Goal: Transaction & Acquisition: Download file/media

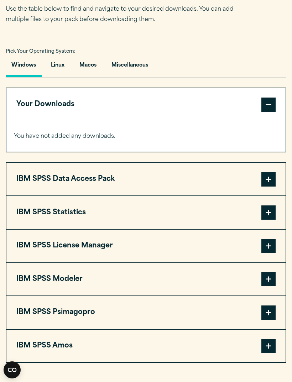
scroll to position [446, 0]
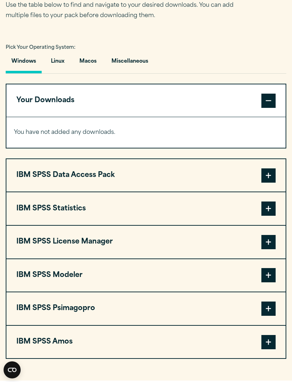
click at [265, 208] on span at bounding box center [268, 208] width 14 height 14
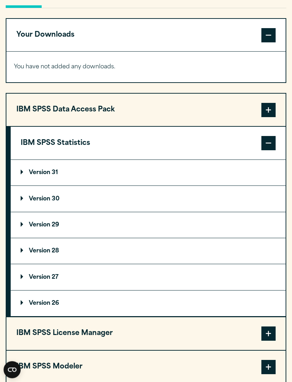
scroll to position [511, 0]
click at [28, 167] on summary "Version 31" at bounding box center [148, 173] width 275 height 26
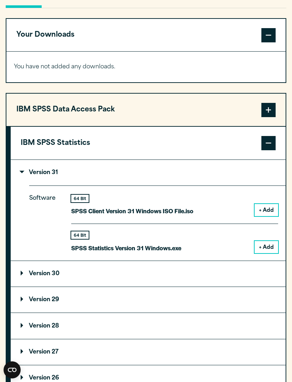
click at [267, 244] on button "+ Add" at bounding box center [265, 247] width 23 height 12
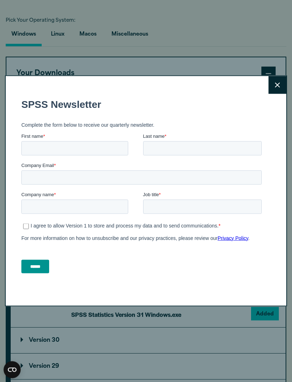
scroll to position [473, 0]
click at [82, 151] on input "First name *" at bounding box center [74, 148] width 107 height 14
click at [277, 88] on icon at bounding box center [277, 85] width 5 height 5
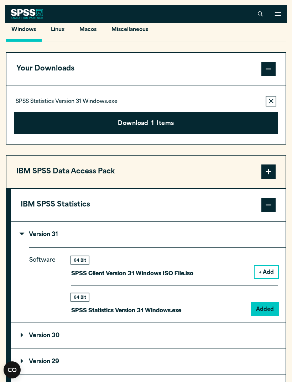
scroll to position [477, 0]
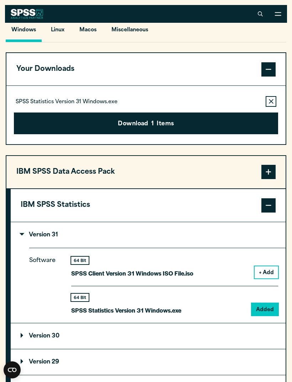
click at [210, 124] on button "Download 1 Items" at bounding box center [146, 123] width 264 height 22
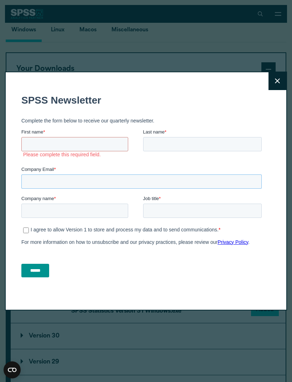
click at [65, 179] on input "Company Email *" at bounding box center [141, 181] width 240 height 14
click at [275, 84] on icon at bounding box center [277, 80] width 5 height 5
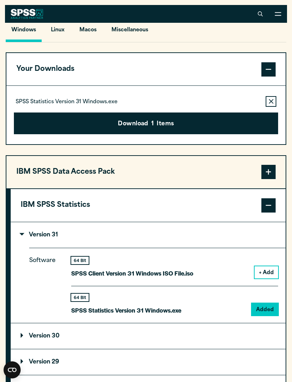
click at [229, 70] on button "Your Downloads" at bounding box center [145, 69] width 279 height 33
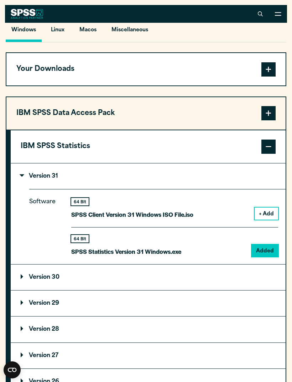
click at [247, 68] on button "Your Downloads" at bounding box center [145, 69] width 279 height 33
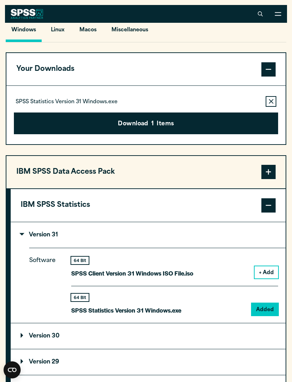
click at [147, 122] on button "Download 1 Items" at bounding box center [146, 123] width 264 height 22
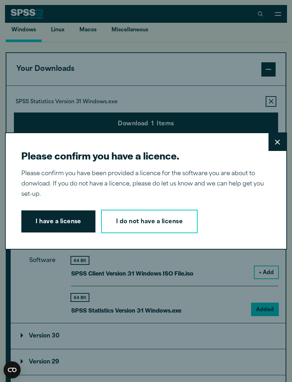
click at [70, 231] on button "I have a license" at bounding box center [58, 221] width 74 height 22
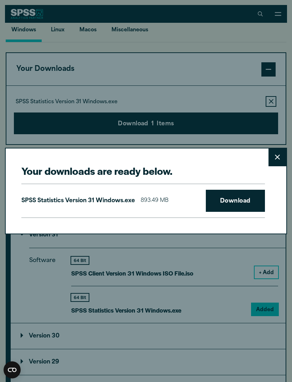
click at [230, 211] on link "Download" at bounding box center [235, 201] width 59 height 22
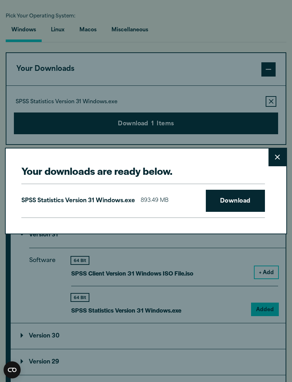
scroll to position [500, 0]
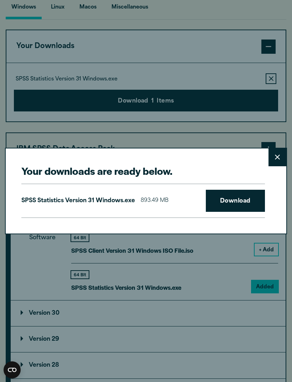
click at [275, 158] on icon at bounding box center [277, 156] width 5 height 5
